Goal: Task Accomplishment & Management: Manage account settings

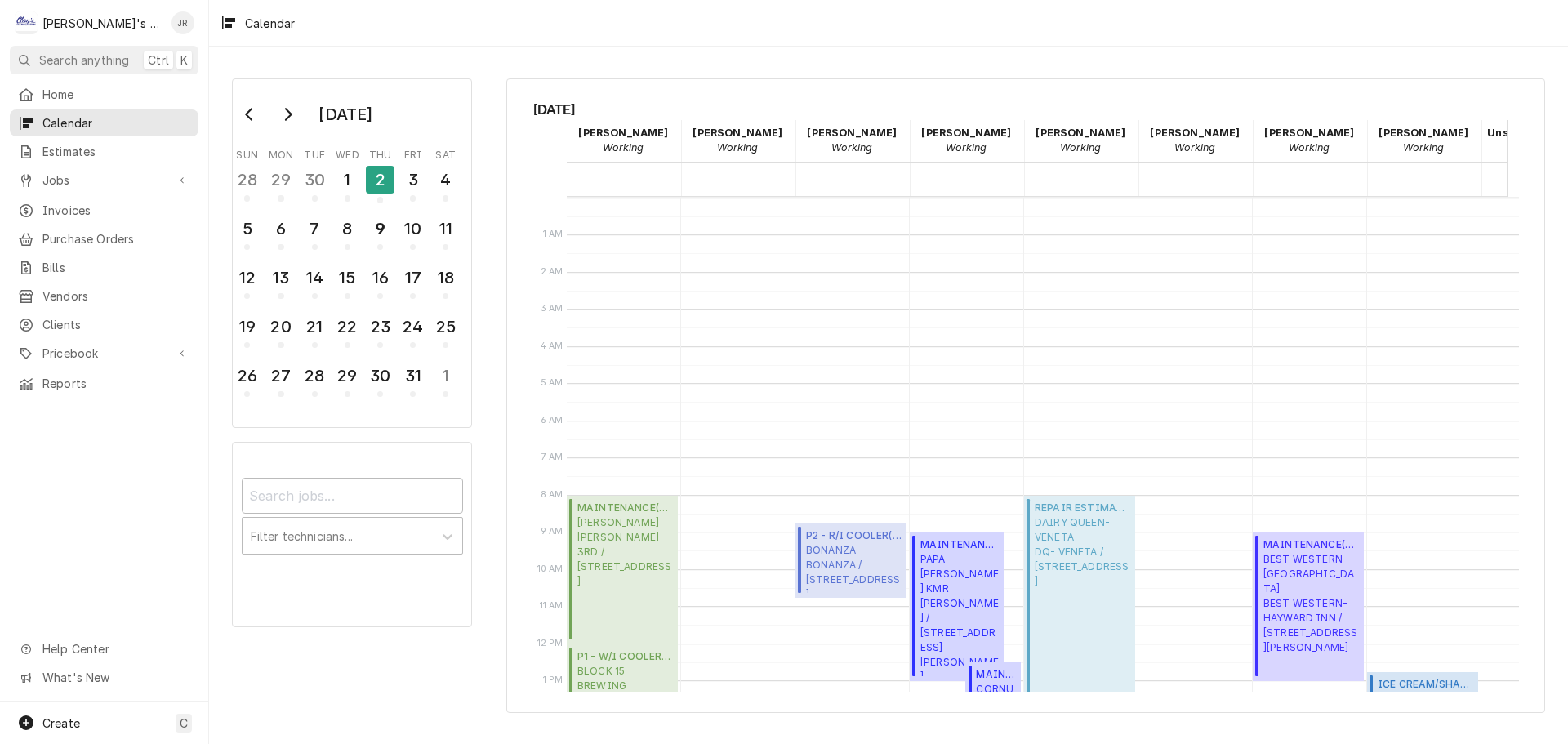
scroll to position [247, 0]
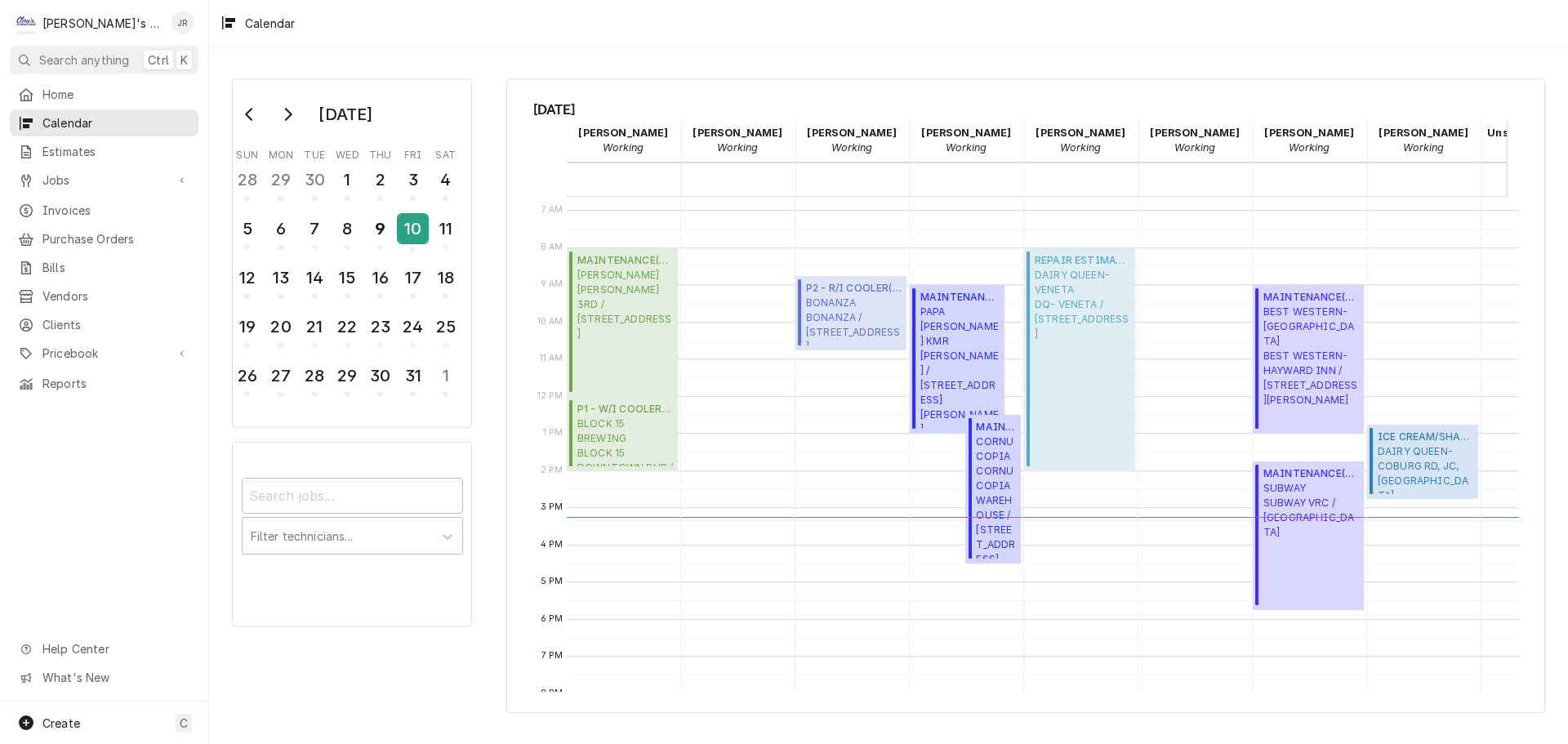
click at [420, 237] on div "10" at bounding box center [412, 229] width 28 height 28
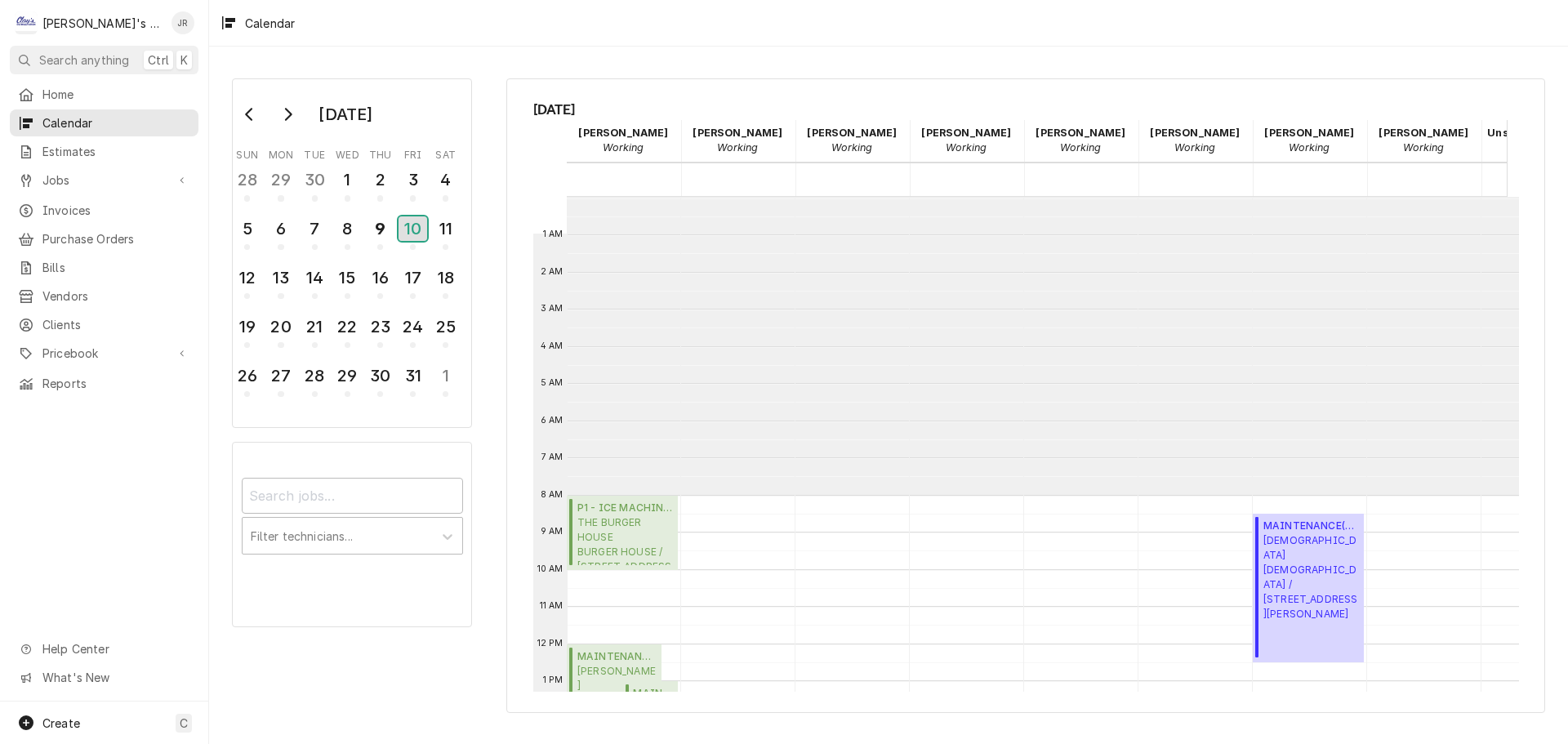
scroll to position [298, 0]
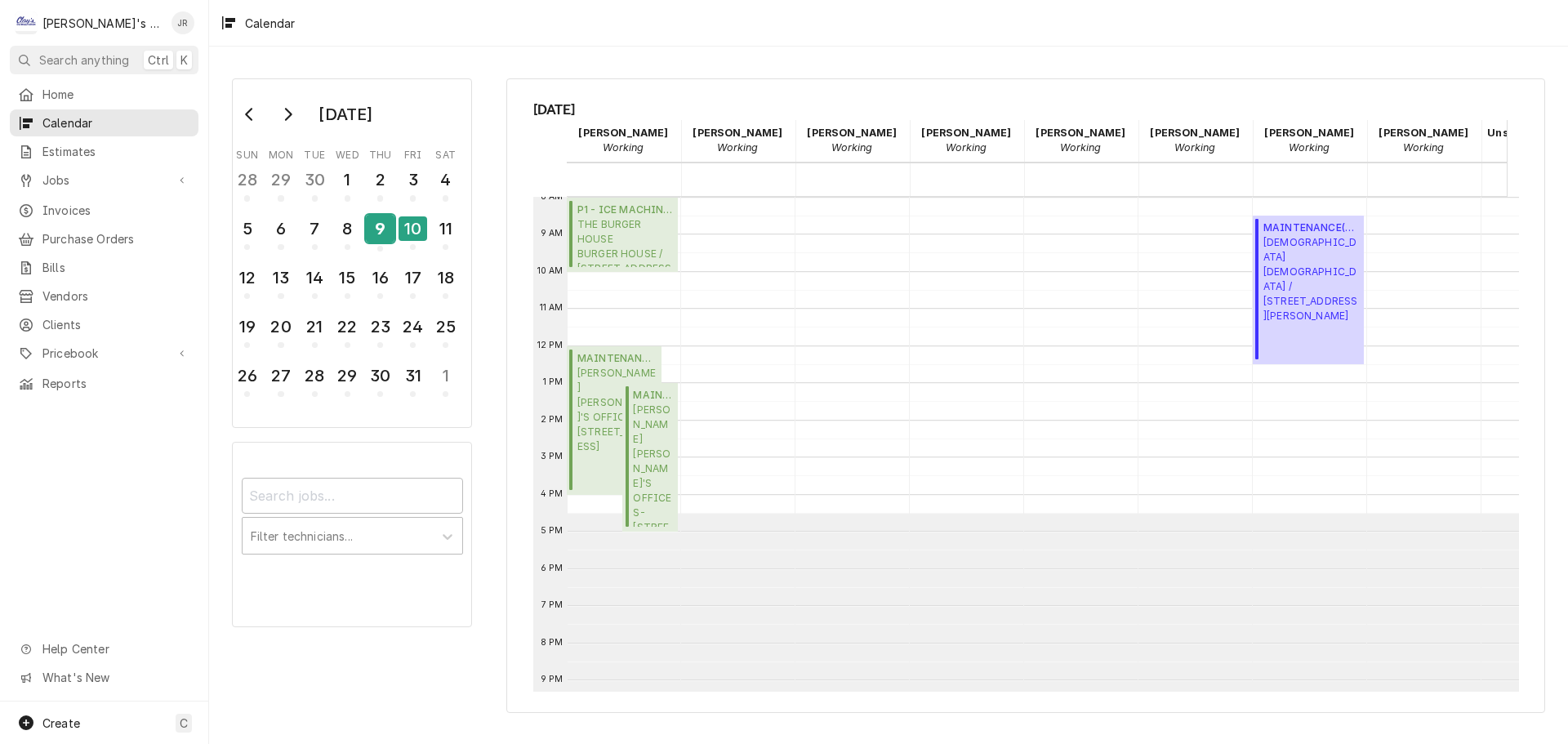
click at [387, 235] on div "9" at bounding box center [380, 229] width 28 height 28
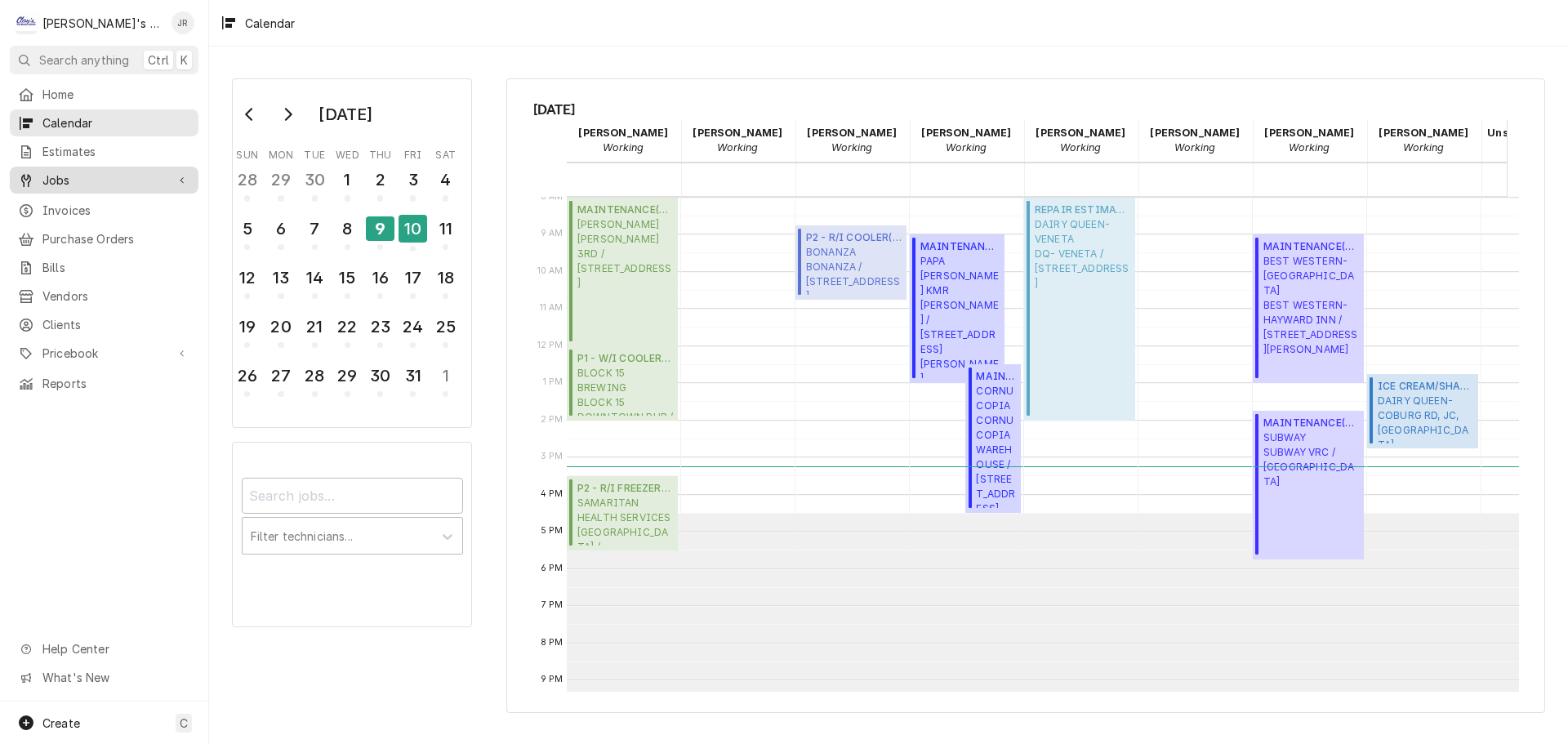
drag, startPoint x: 80, startPoint y: 170, endPoint x: 97, endPoint y: 189, distance: 25.5
click at [80, 172] on span "Jobs" at bounding box center [103, 180] width 123 height 17
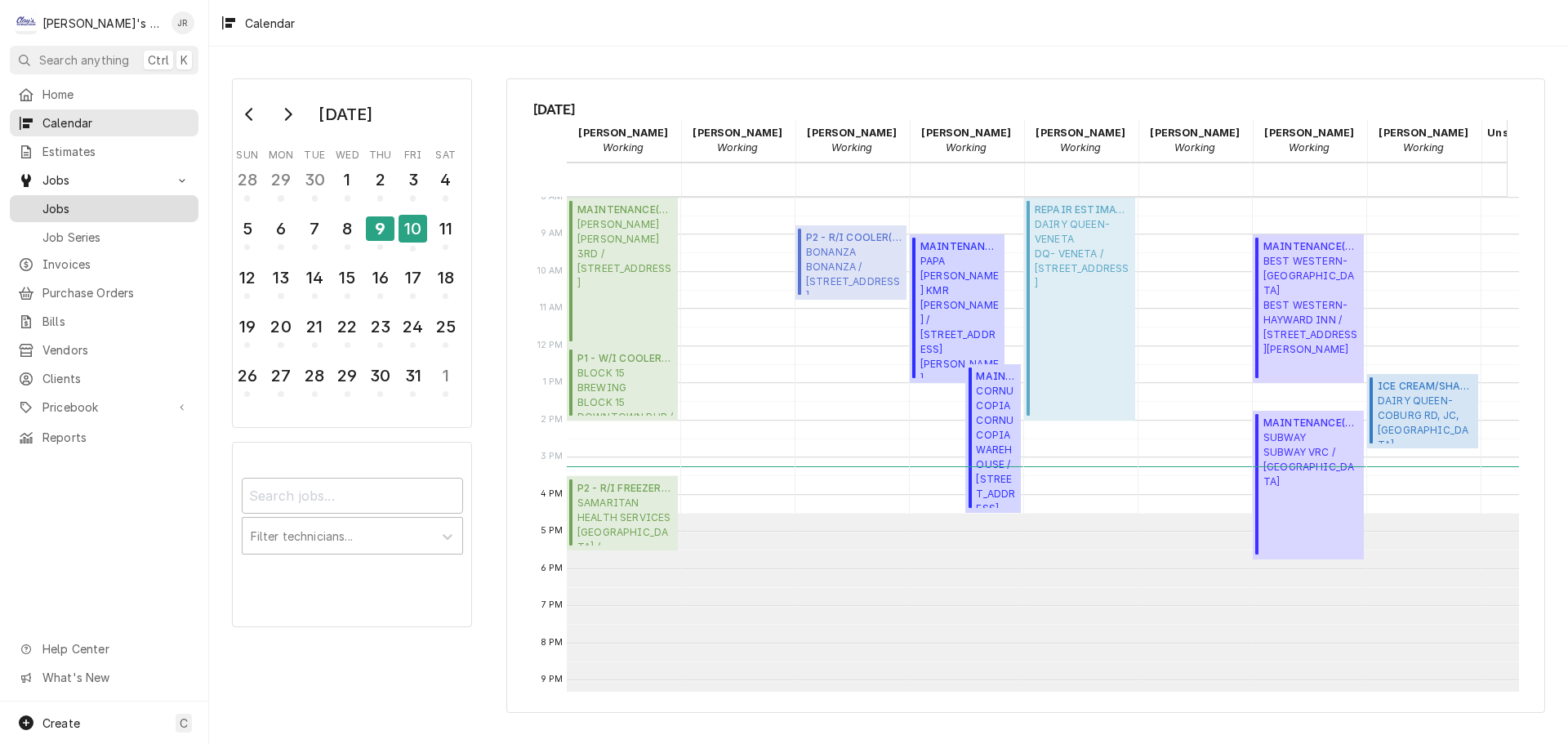
click at [100, 209] on span "Jobs" at bounding box center [116, 209] width 147 height 17
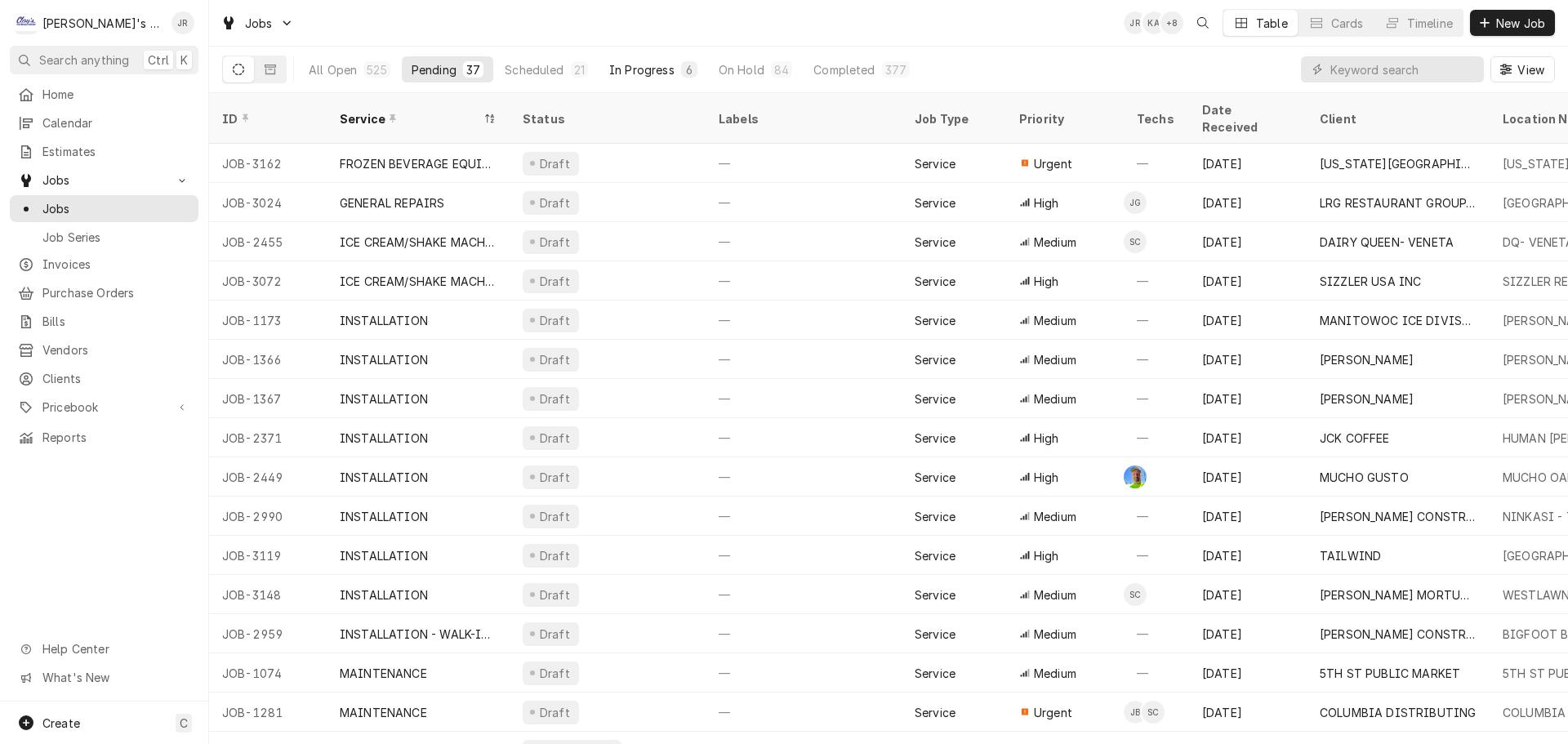
click at [629, 68] on div "In Progress" at bounding box center [643, 70] width 66 height 17
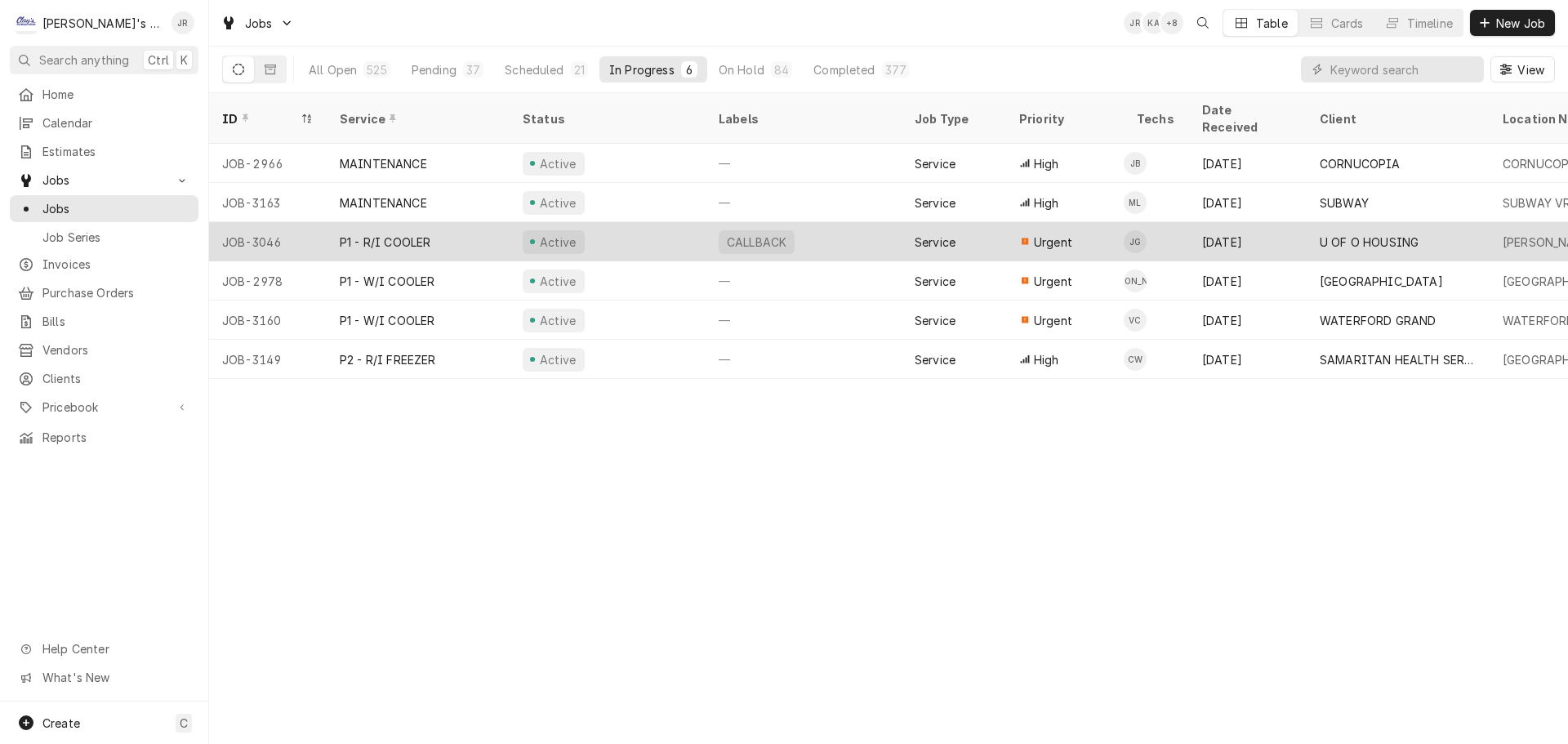
click at [640, 222] on div "Active" at bounding box center [608, 241] width 196 height 39
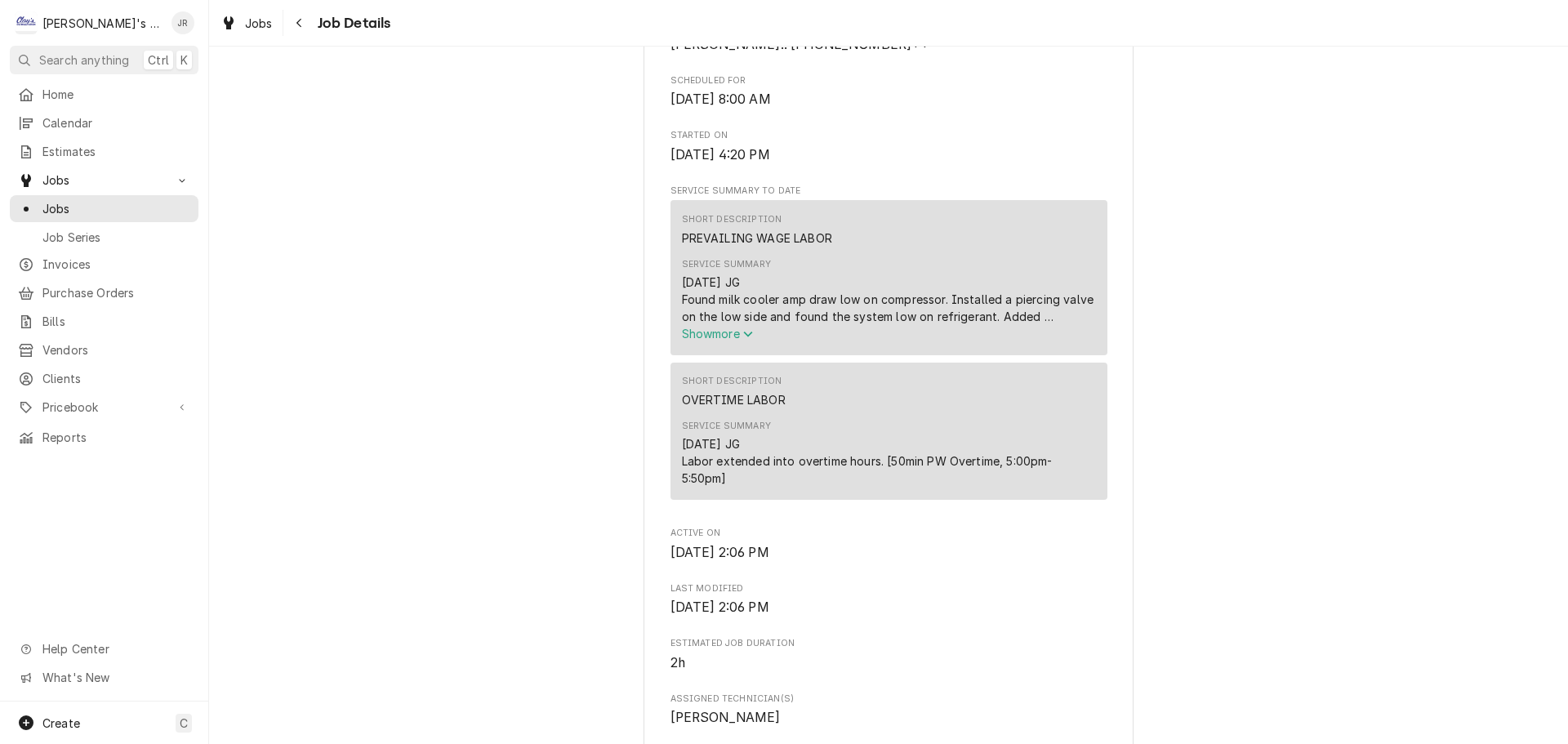
scroll to position [654, 0]
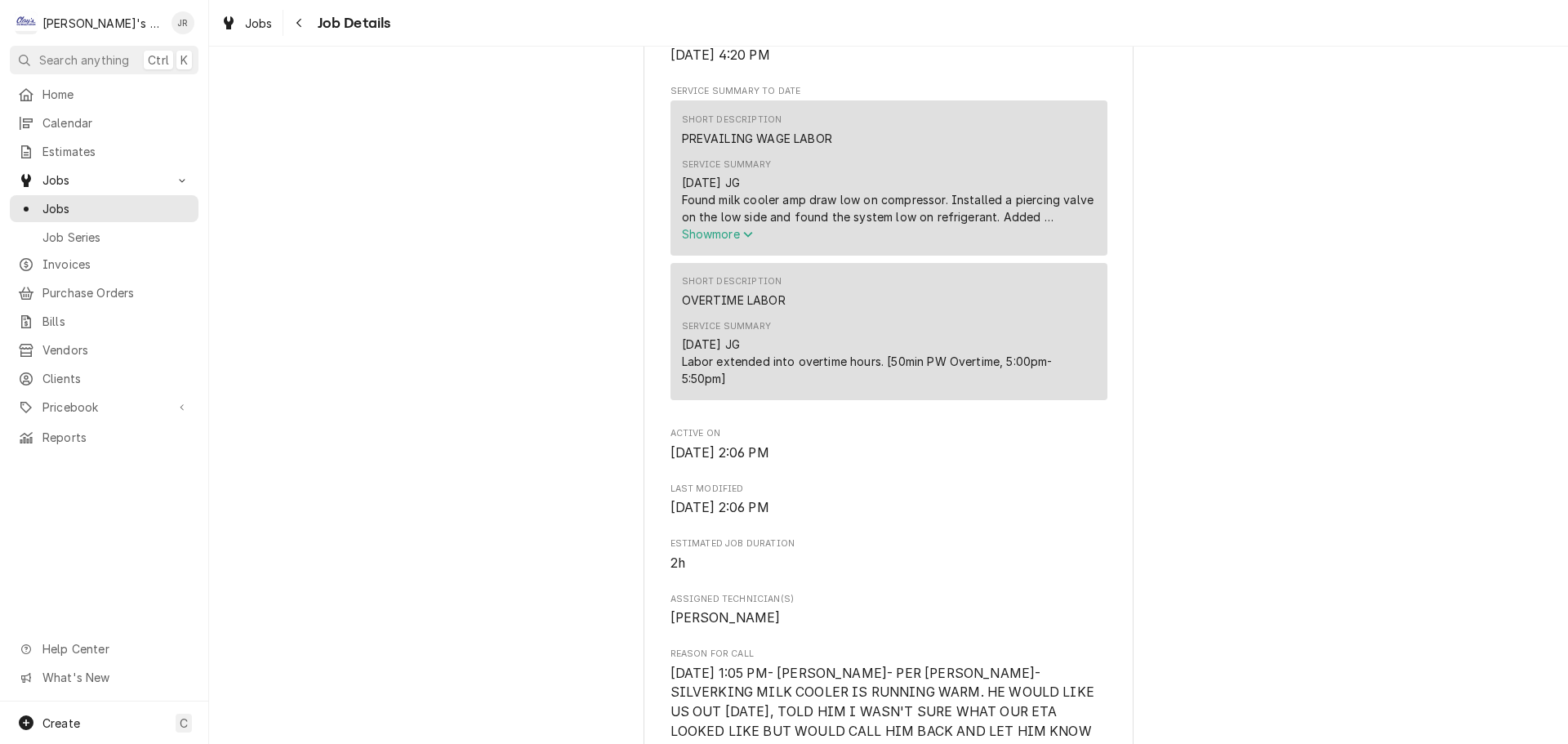
click at [698, 240] on span "Show more" at bounding box center [718, 234] width 72 height 14
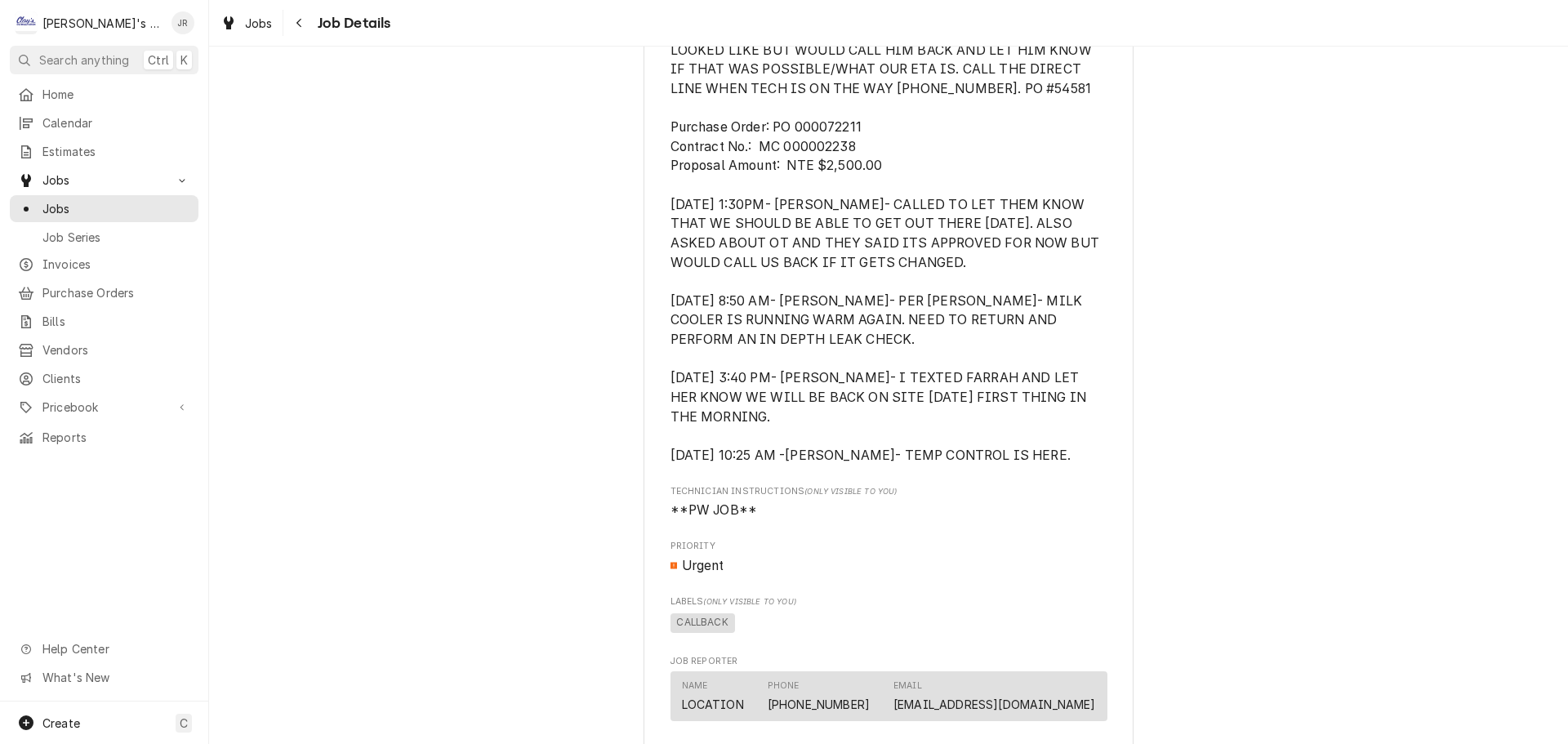
scroll to position [1552, 0]
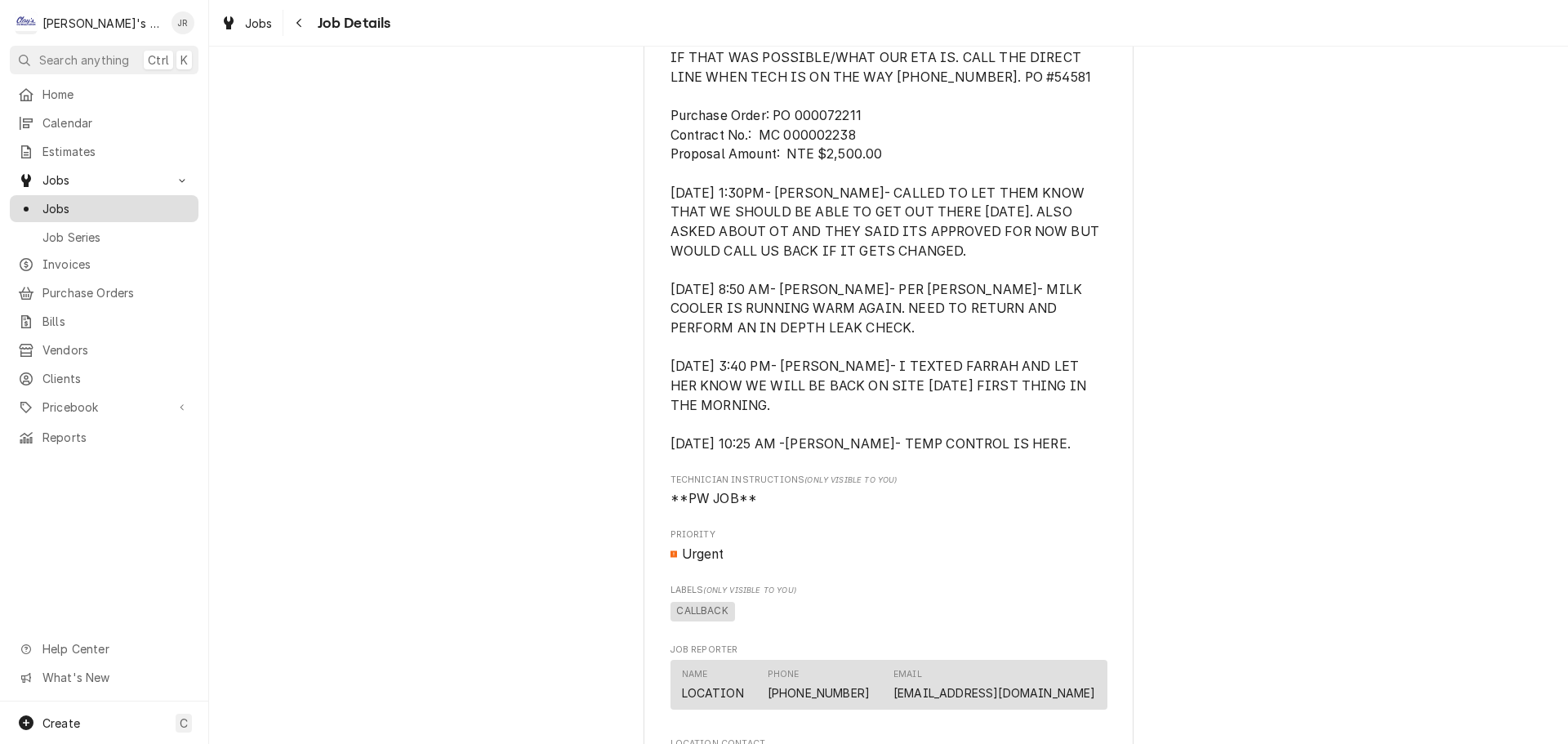
click at [73, 204] on span "Jobs" at bounding box center [116, 209] width 147 height 17
